Goal: Task Accomplishment & Management: Manage account settings

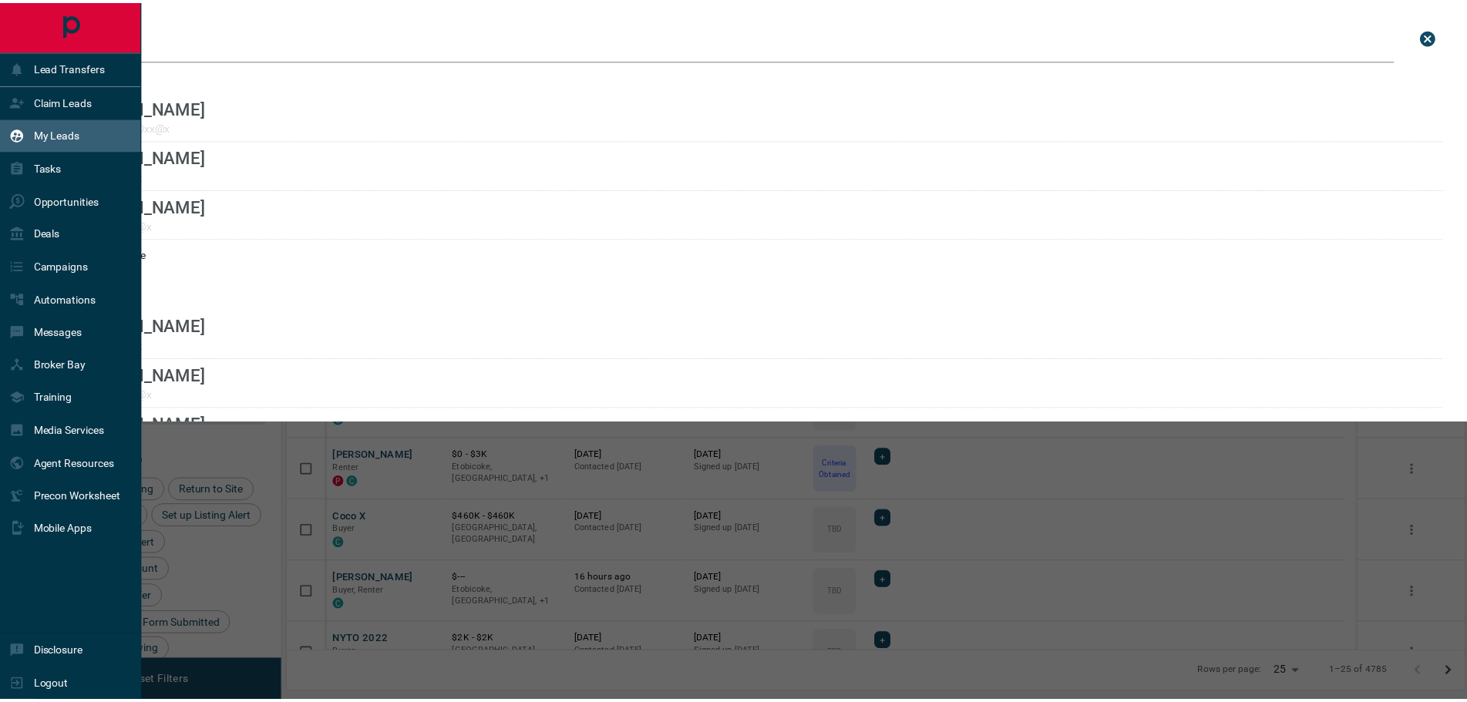
scroll to position [551, 1175]
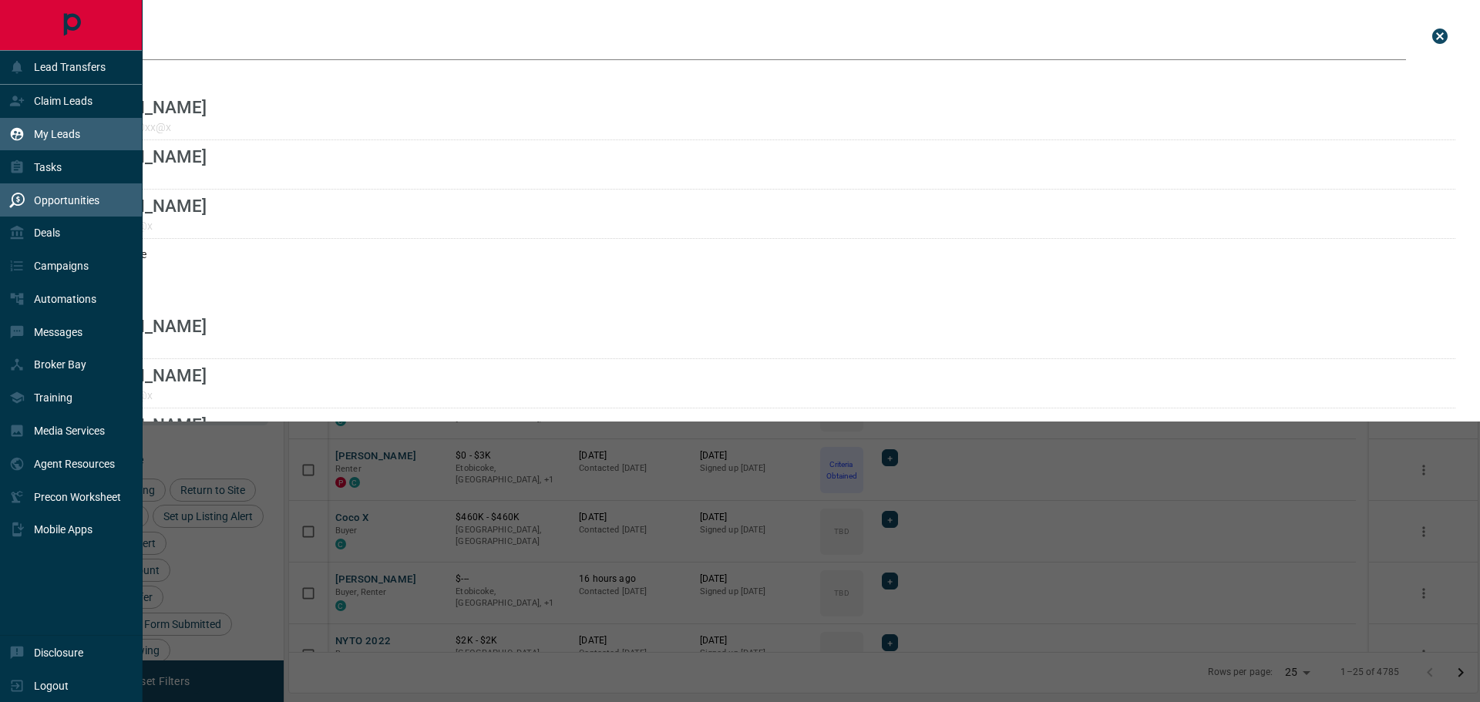
click at [50, 191] on div "Opportunities" at bounding box center [54, 199] width 90 height 25
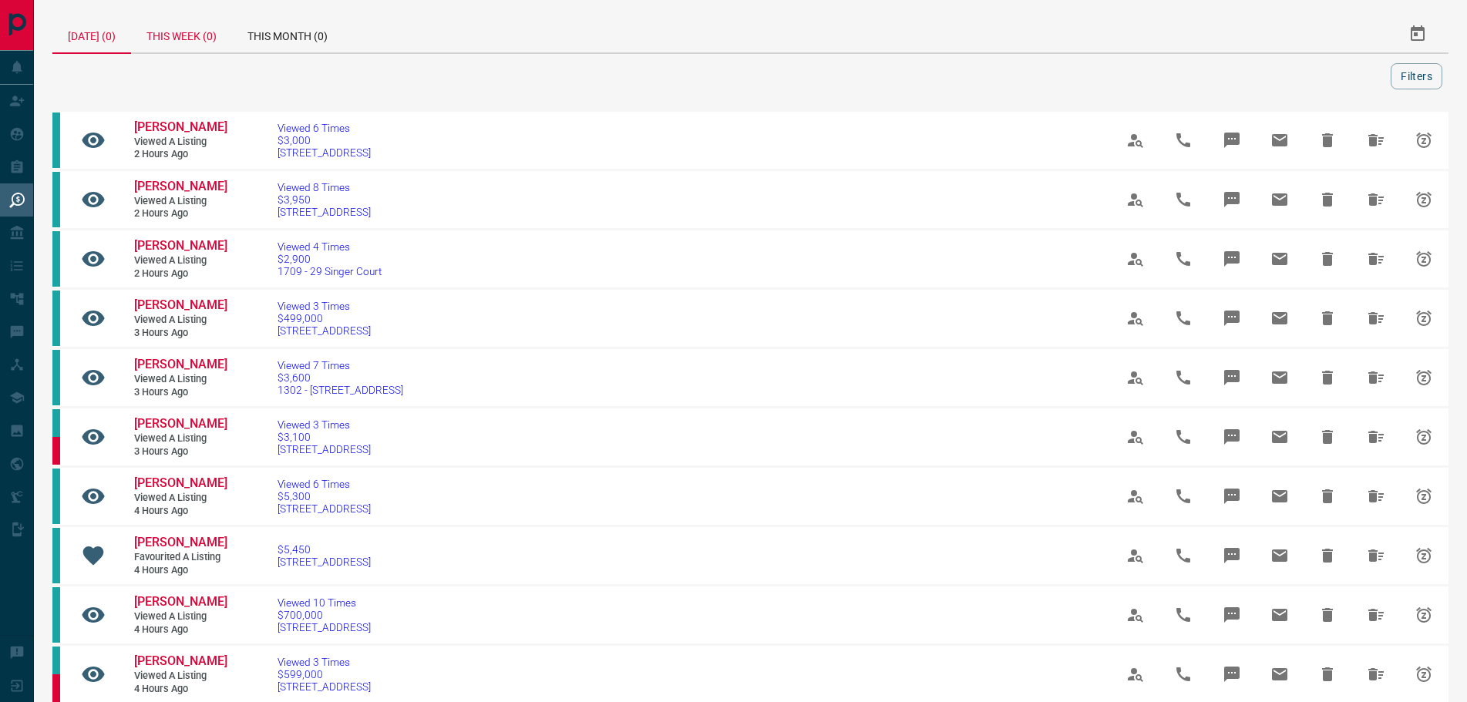
click at [205, 35] on div "This Week (0)" at bounding box center [181, 33] width 101 height 37
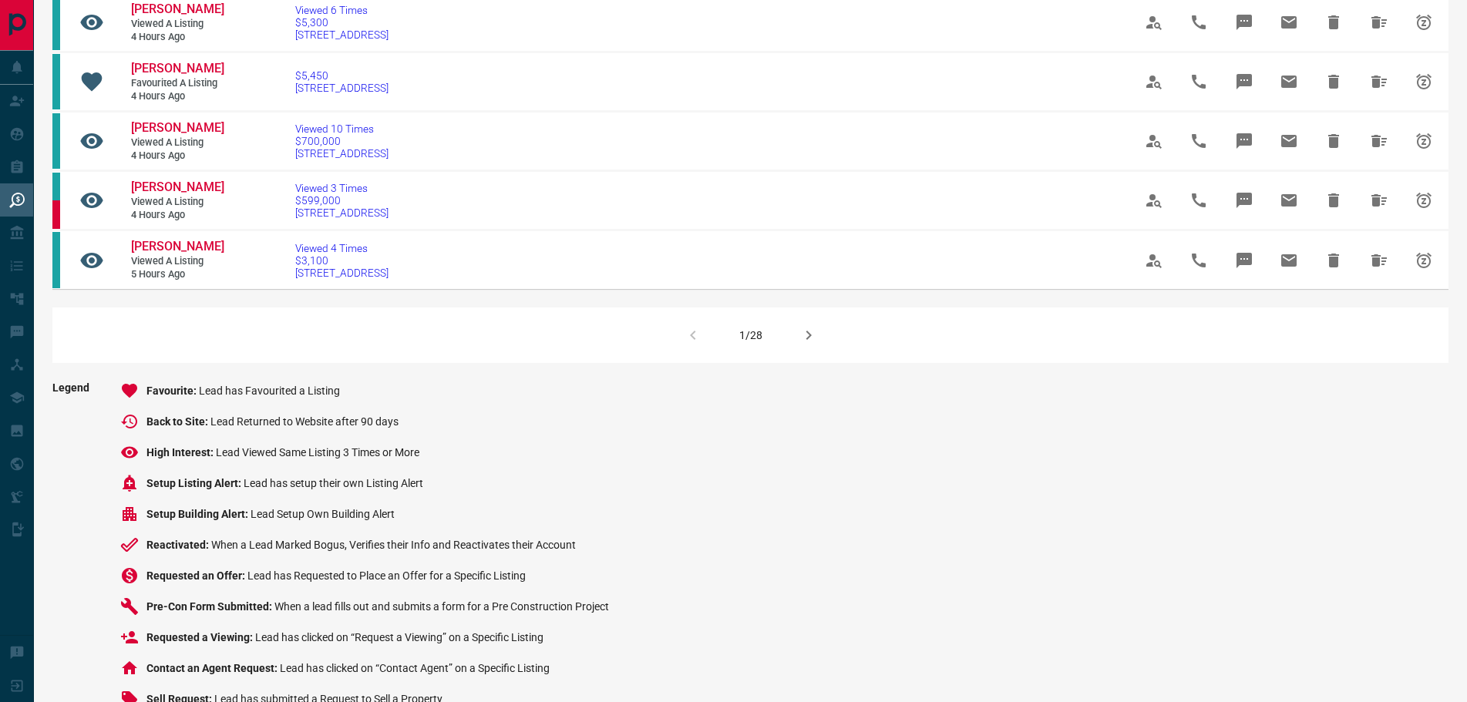
scroll to position [1079, 0]
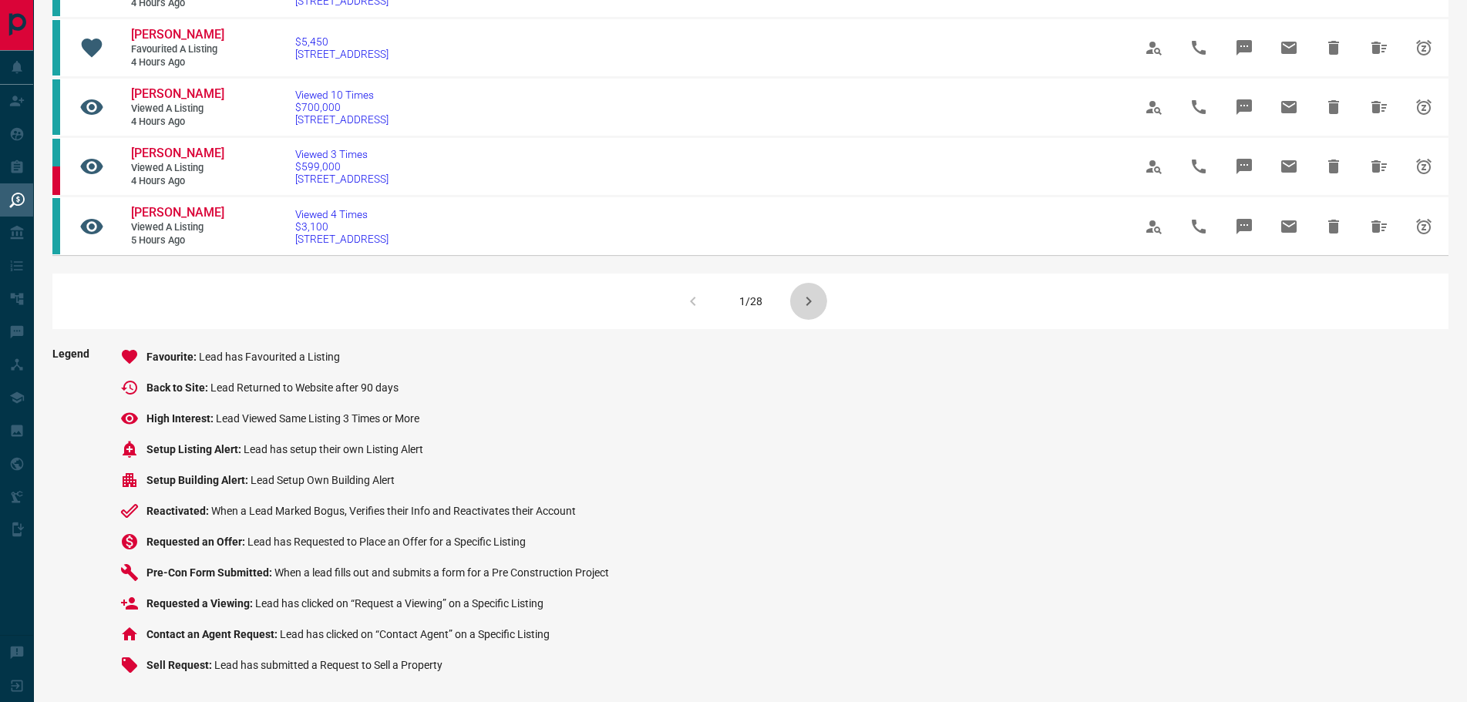
click at [805, 311] on icon "button" at bounding box center [808, 301] width 18 height 18
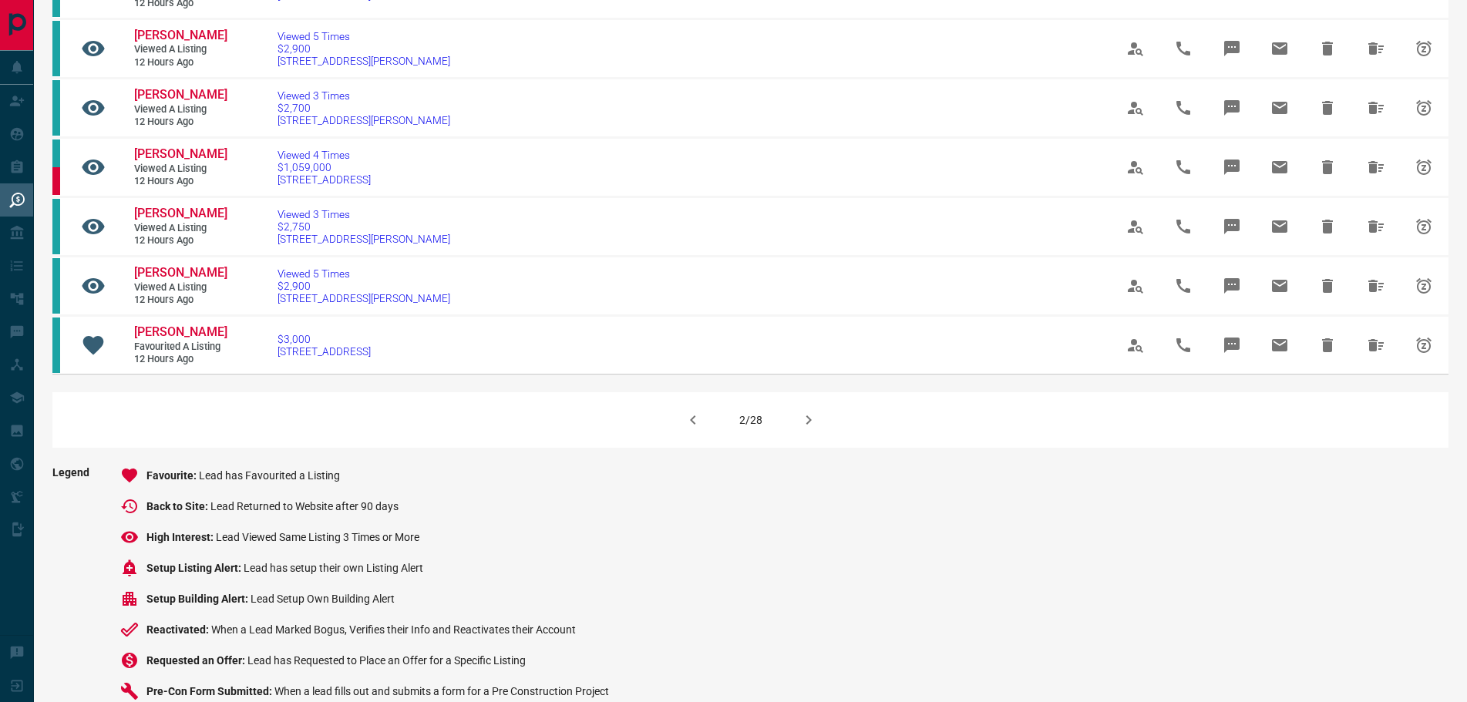
scroll to position [925, 0]
click at [807, 423] on icon "button" at bounding box center [807, 418] width 5 height 9
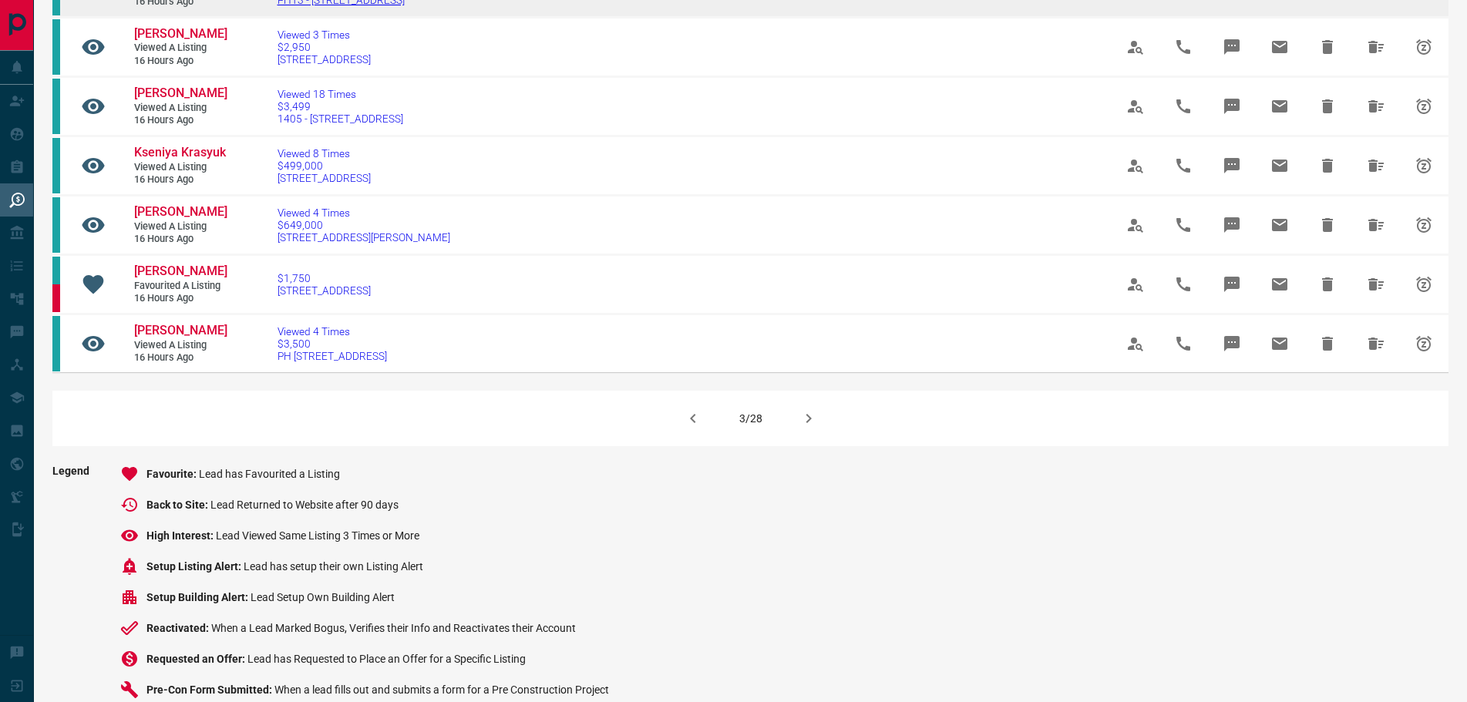
scroll to position [1002, 0]
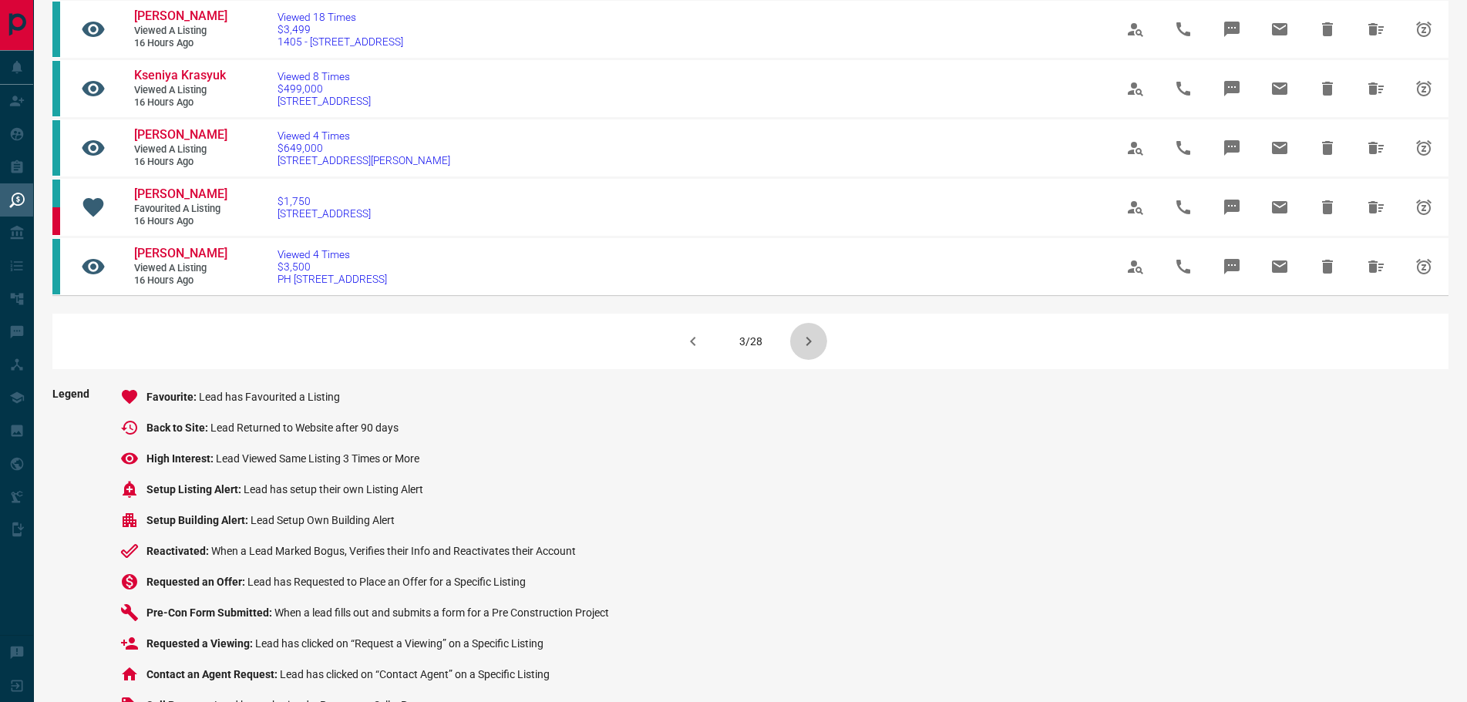
click at [807, 351] on icon "button" at bounding box center [808, 341] width 18 height 18
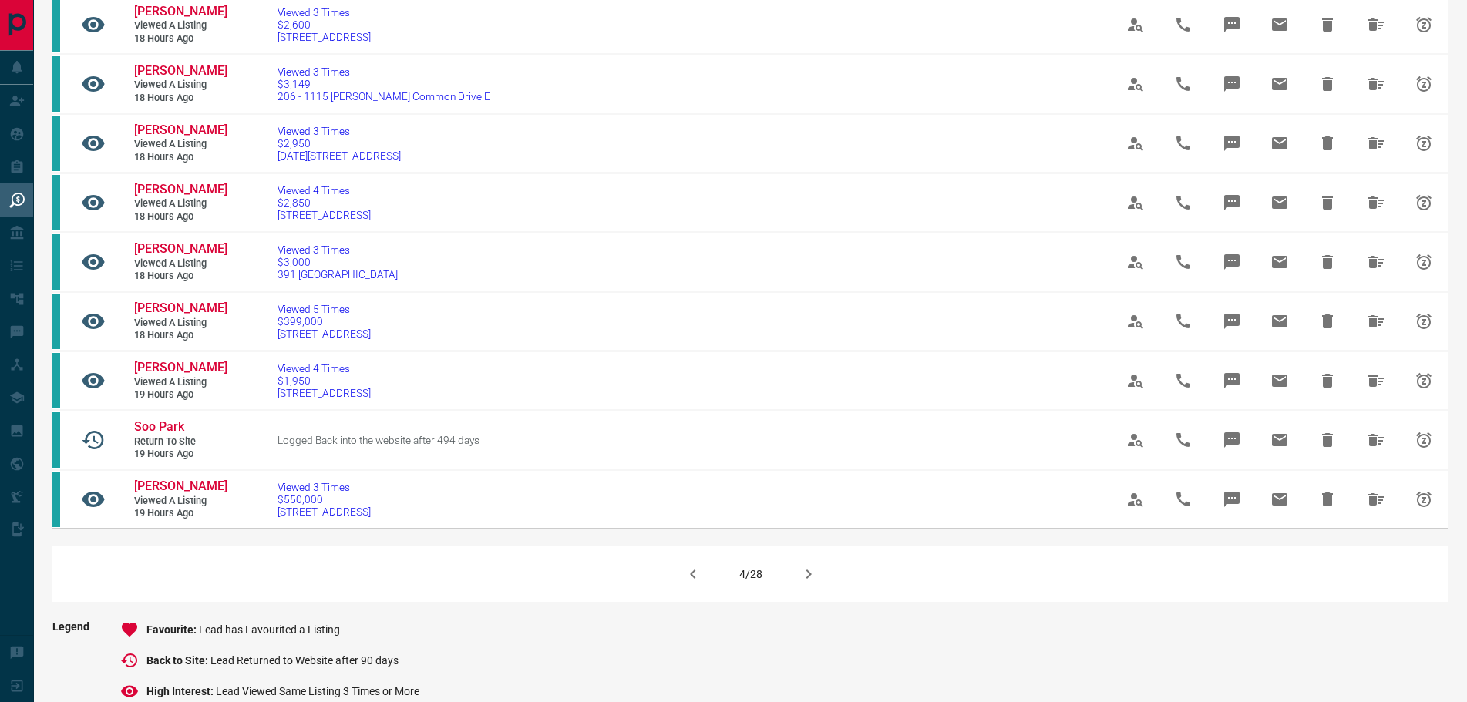
scroll to position [771, 0]
click at [802, 582] on icon "button" at bounding box center [808, 572] width 18 height 18
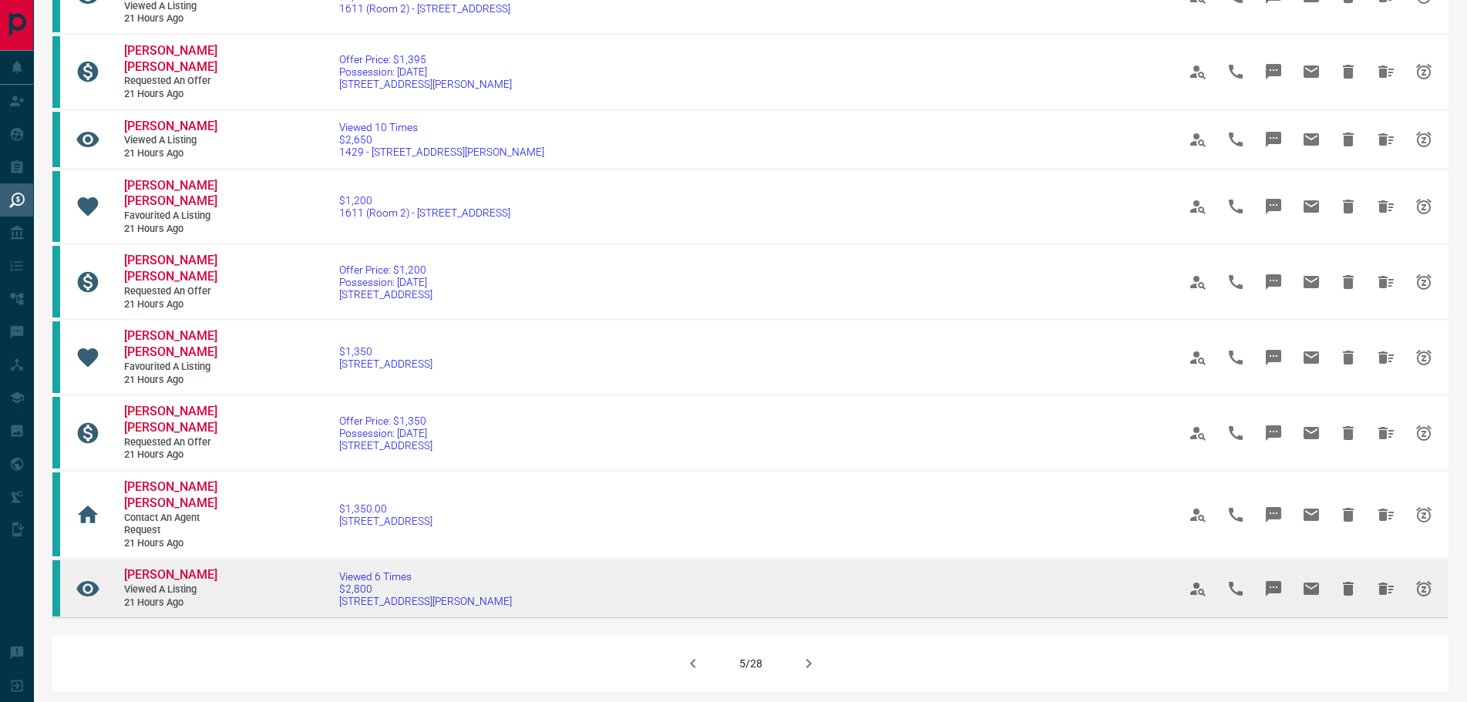
scroll to position [1002, 0]
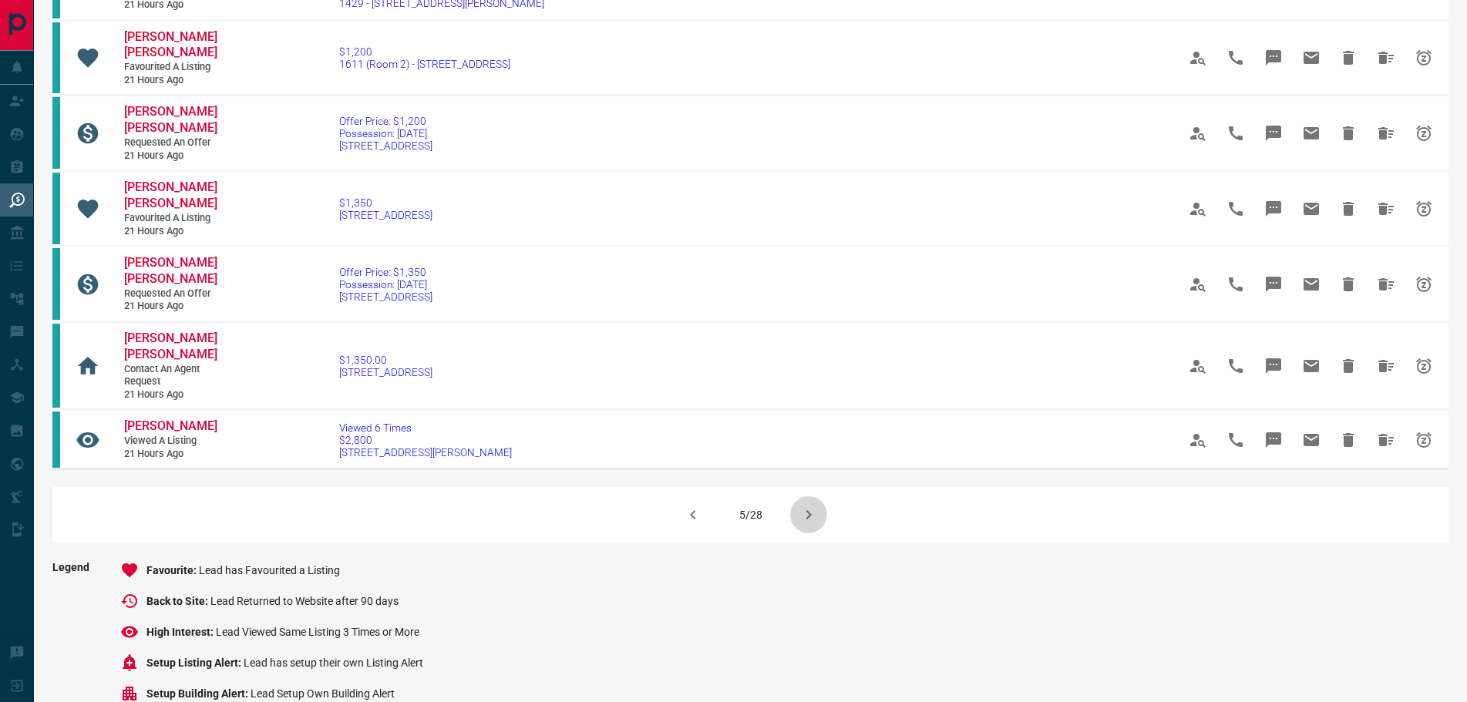
click at [812, 506] on icon "button" at bounding box center [808, 515] width 18 height 18
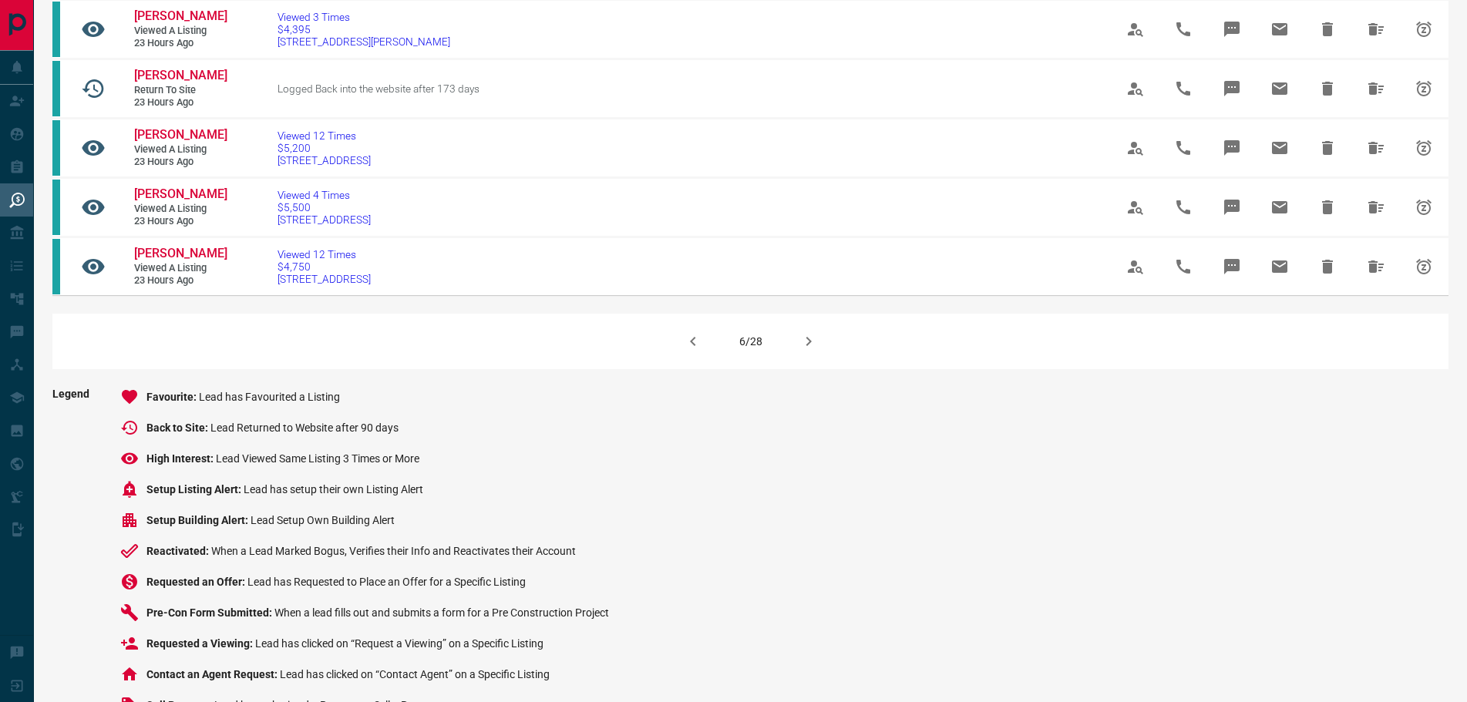
click at [791, 360] on button "button" at bounding box center [808, 341] width 37 height 37
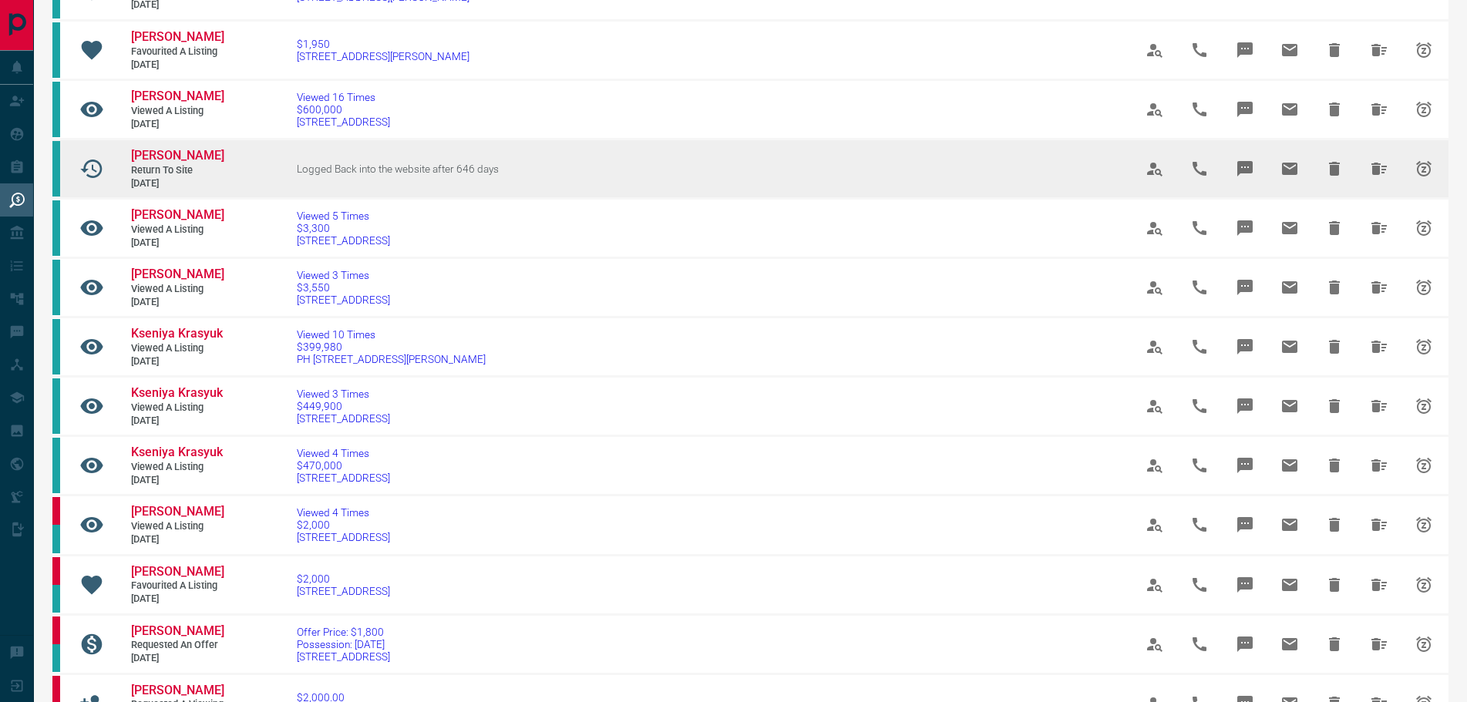
scroll to position [771, 0]
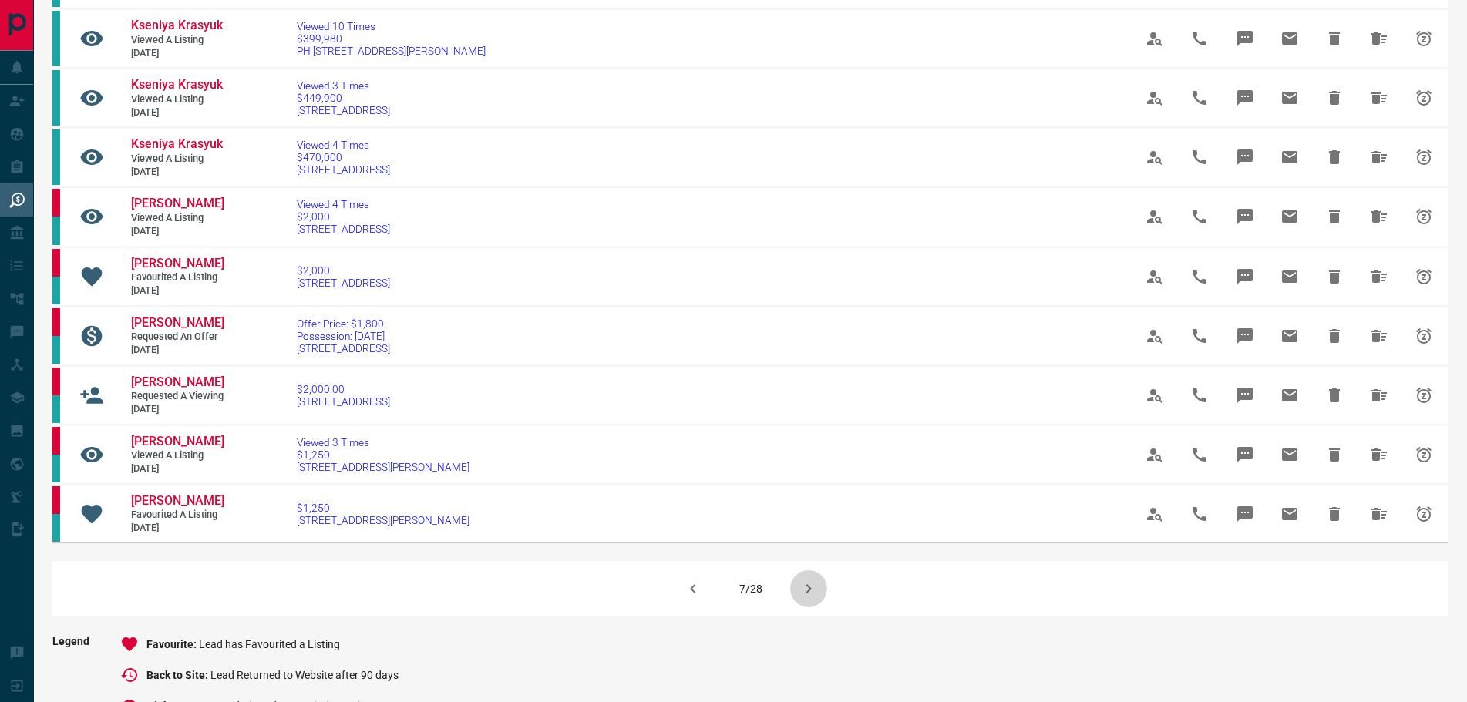
click at [805, 598] on icon "button" at bounding box center [808, 589] width 18 height 18
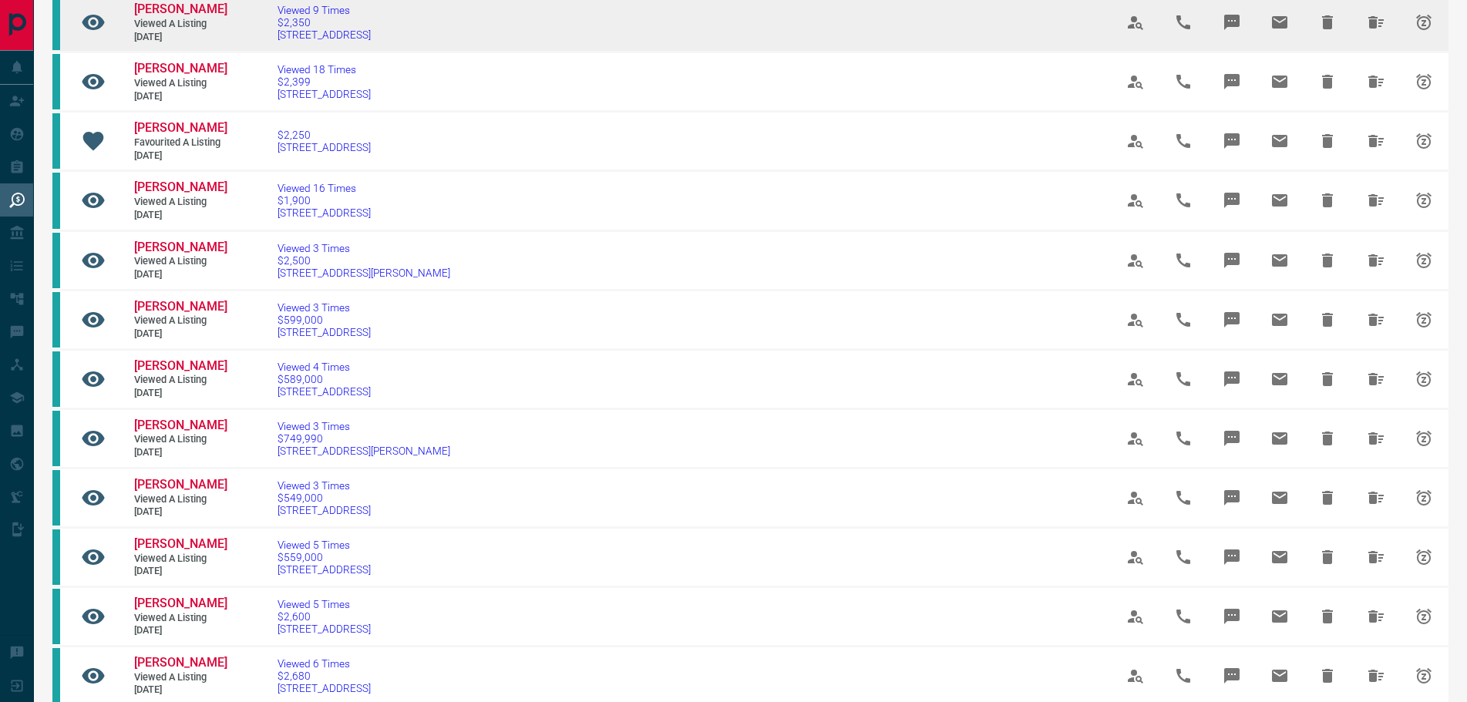
scroll to position [462, 0]
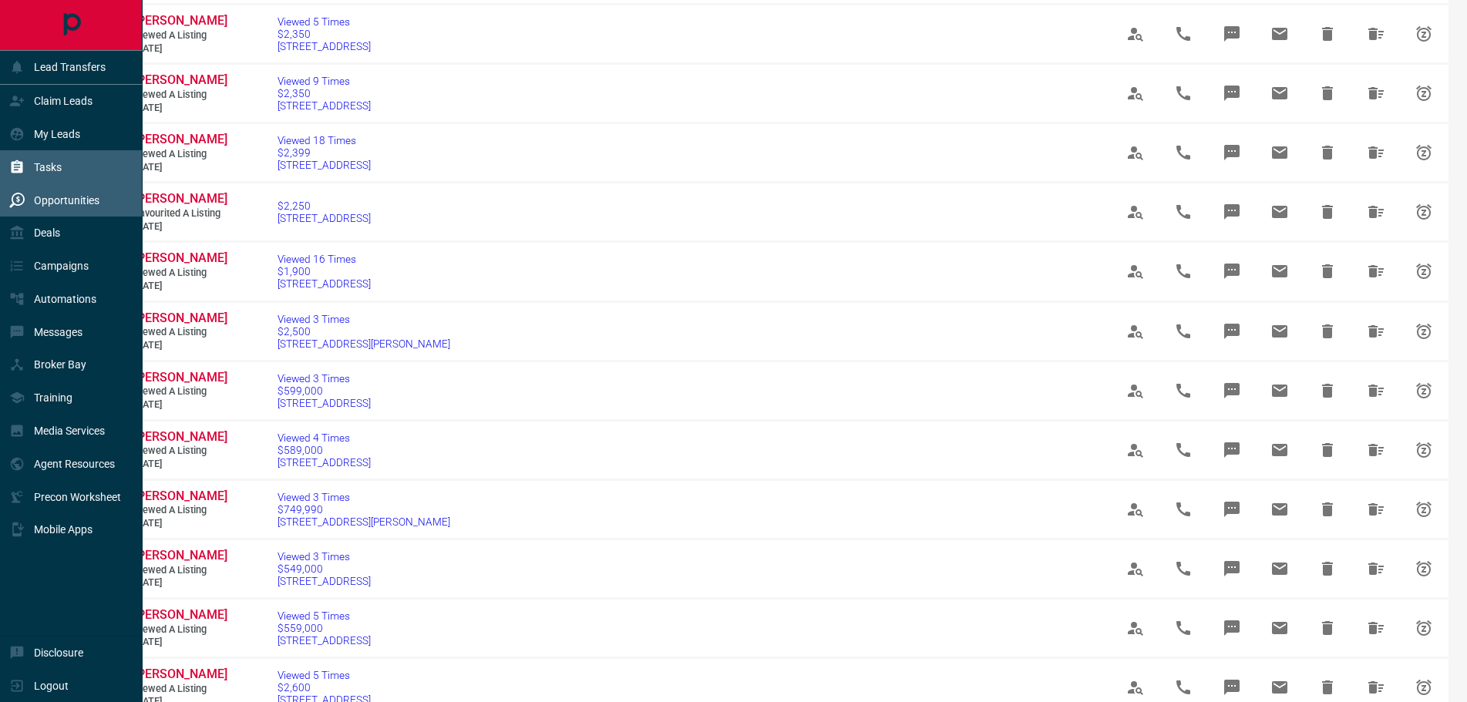
click at [43, 158] on div "Tasks" at bounding box center [35, 166] width 52 height 25
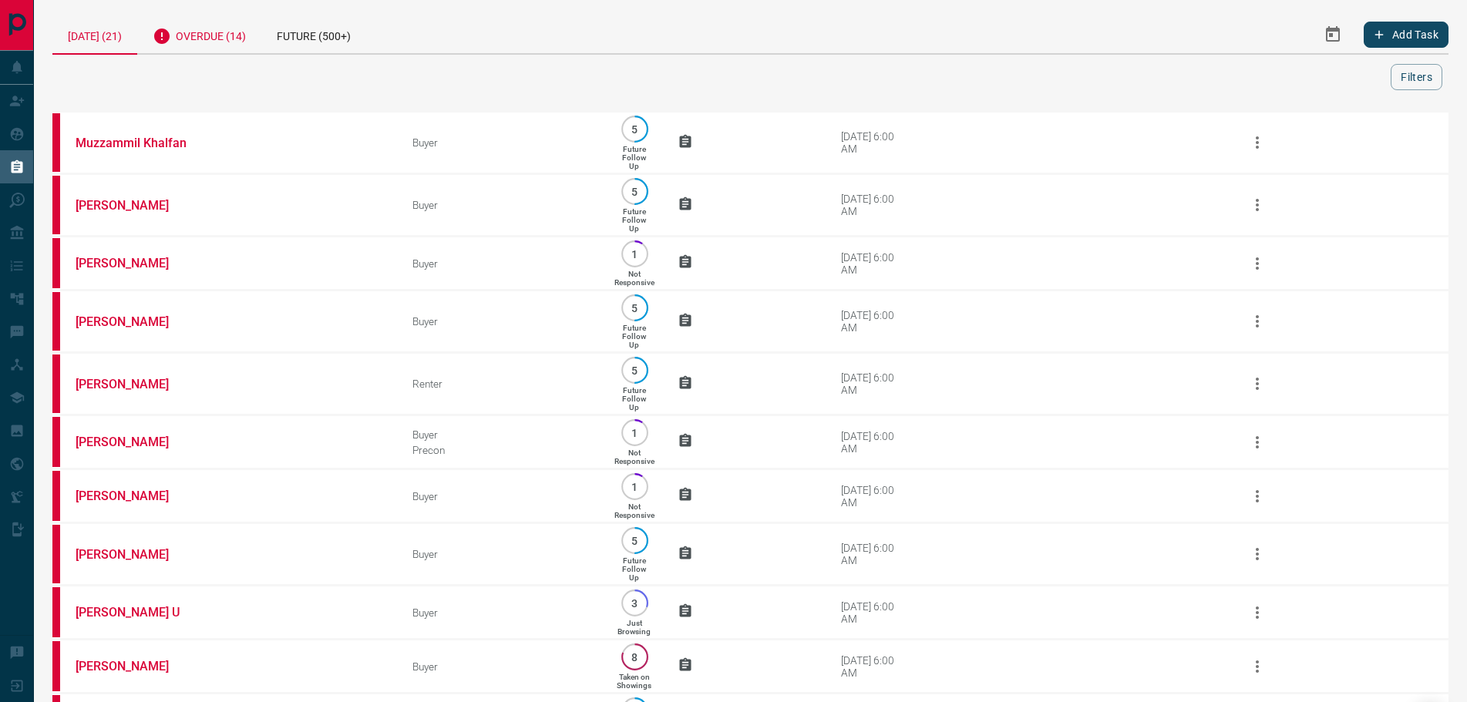
click at [217, 38] on div "Overdue (14)" at bounding box center [199, 34] width 124 height 38
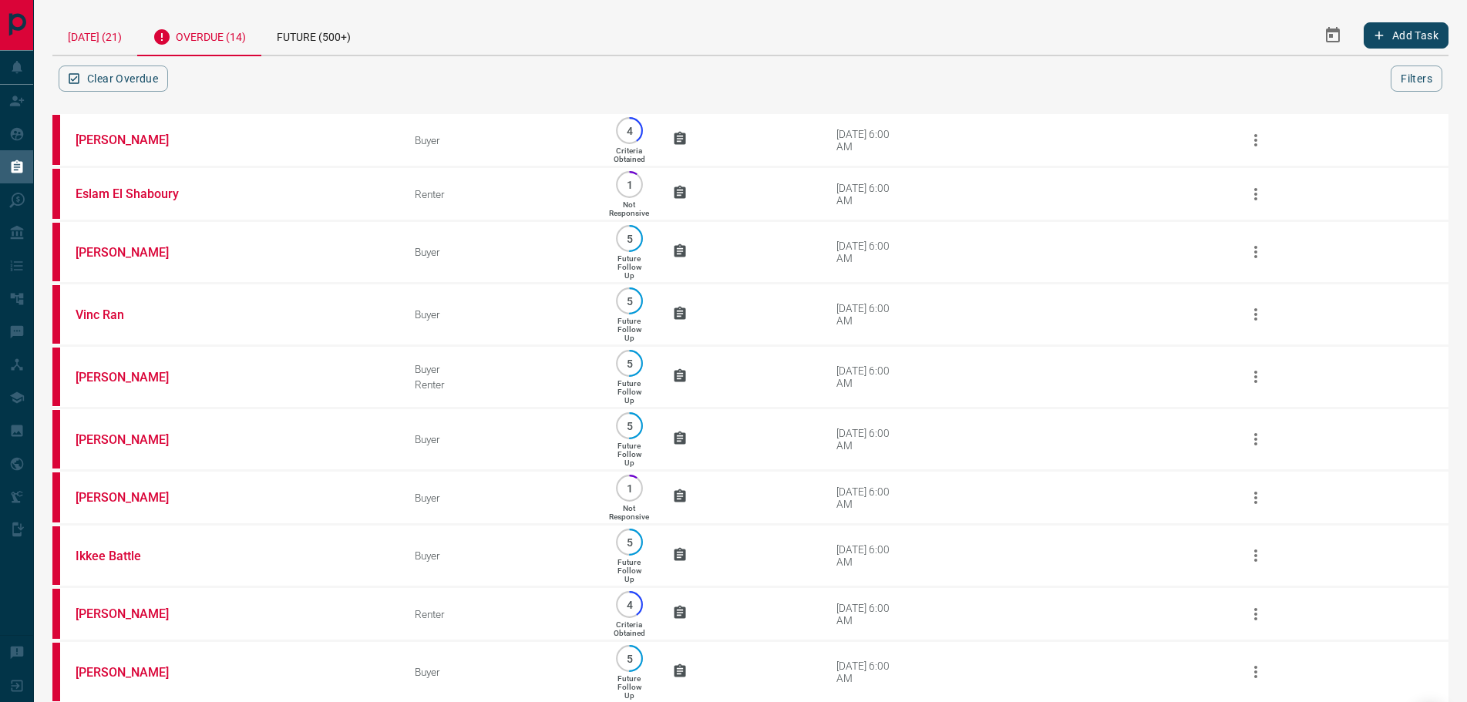
click at [104, 39] on div "[DATE] (21)" at bounding box center [94, 34] width 85 height 39
